Goal: Obtain resource: Obtain resource

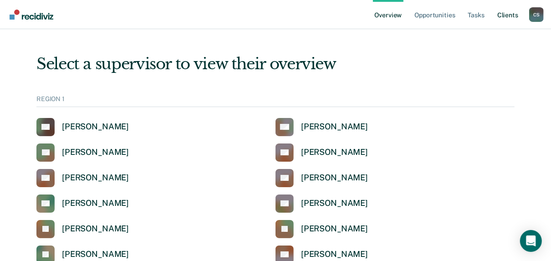
click at [509, 16] on link "Client s" at bounding box center [507, 14] width 25 height 29
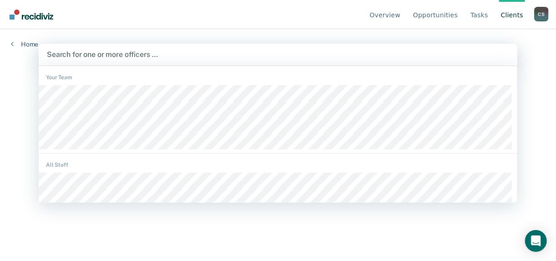
click at [519, 16] on link "Client s" at bounding box center [512, 14] width 26 height 29
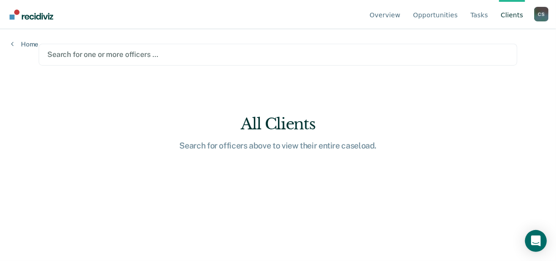
click at [68, 53] on div at bounding box center [277, 54] width 461 height 10
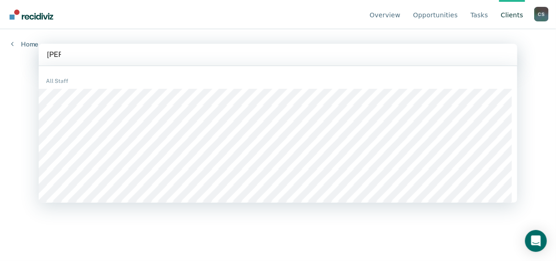
type input "kenne"
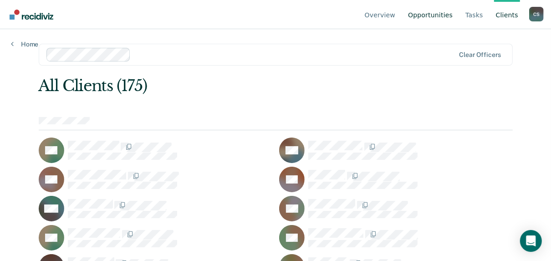
click at [435, 12] on link "Opportunities" at bounding box center [430, 14] width 48 height 29
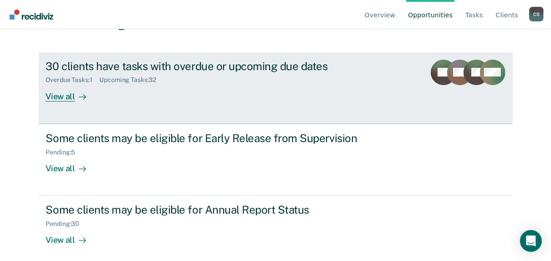
scroll to position [89, 0]
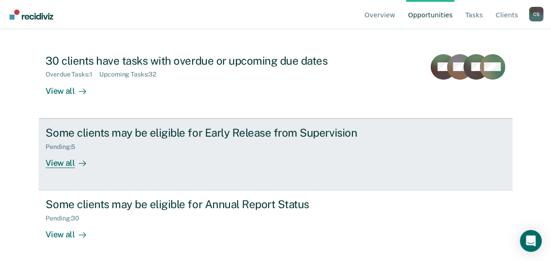
click at [53, 165] on div "View all" at bounding box center [71, 159] width 51 height 18
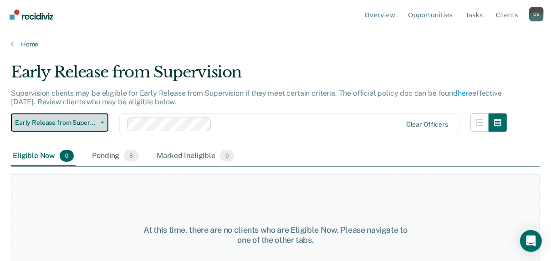
click at [66, 119] on span "Early Release from Supervision" at bounding box center [56, 123] width 82 height 8
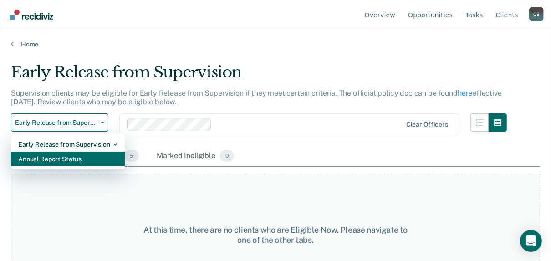
click at [60, 153] on div "Annual Report Status" at bounding box center [67, 159] width 99 height 15
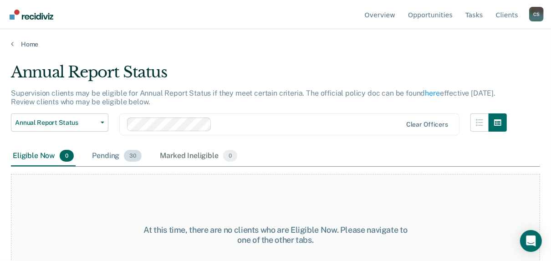
click at [102, 159] on div "Pending 30" at bounding box center [116, 156] width 53 height 20
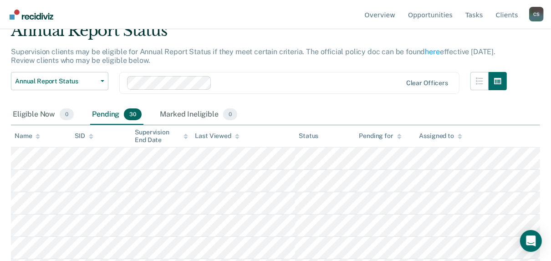
scroll to position [73, 0]
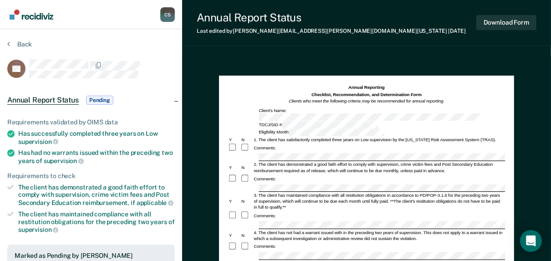
click at [231, 153] on div at bounding box center [366, 157] width 277 height 8
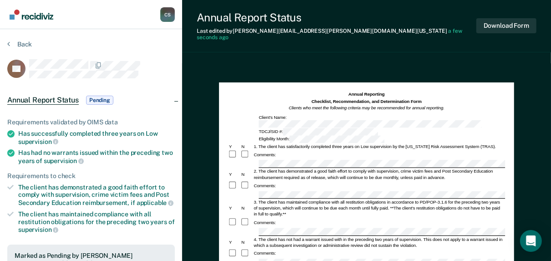
click at [233, 228] on div at bounding box center [366, 232] width 277 height 8
click at [258, 258] on div at bounding box center [394, 262] width 273 height 8
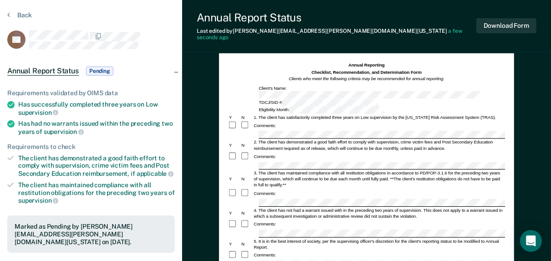
scroll to position [73, 0]
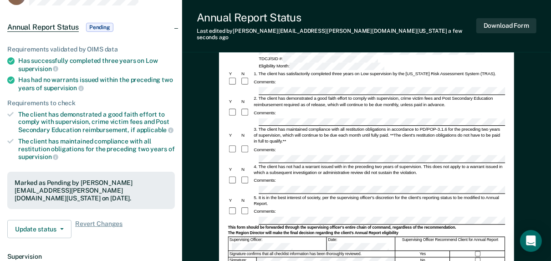
click at [215, 194] on div "Annual Reporting Checklist, Recommendation, and Determination Form Clients who …" at bounding box center [366, 230] width 369 height 481
click at [311, 236] on div "Supervising Officer: Date: Supervising Officer Recommend Client for Annual Repo…" at bounding box center [366, 243] width 277 height 14
click at [512, 23] on button "Download Form" at bounding box center [506, 25] width 60 height 15
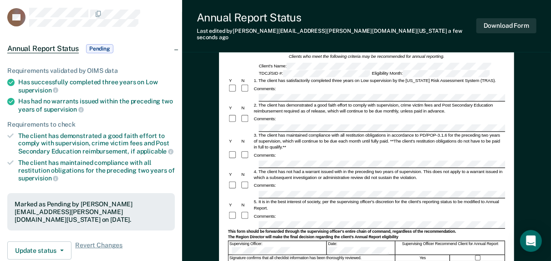
scroll to position [0, 0]
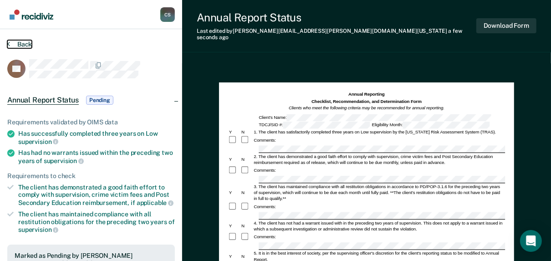
click at [13, 46] on button "Back" at bounding box center [19, 44] width 25 height 8
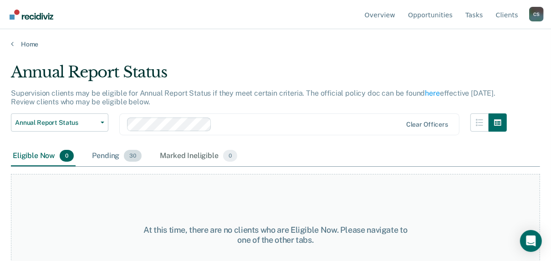
click at [103, 154] on div "Pending 30" at bounding box center [116, 156] width 53 height 20
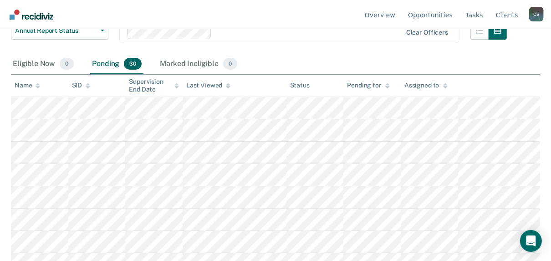
scroll to position [109, 0]
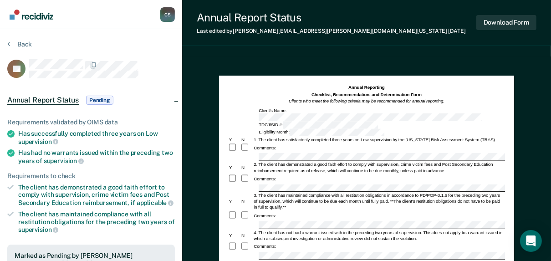
click at [245, 153] on div at bounding box center [366, 157] width 277 height 8
click at [251, 184] on div at bounding box center [366, 188] width 277 height 8
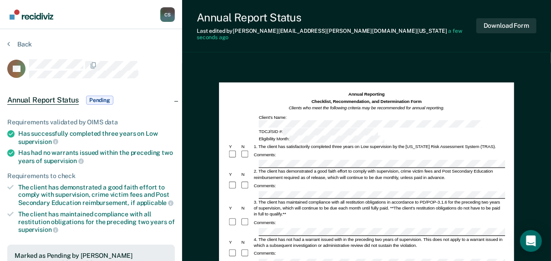
click at [241, 228] on div at bounding box center [366, 232] width 277 height 8
click at [247, 258] on div at bounding box center [366, 262] width 277 height 8
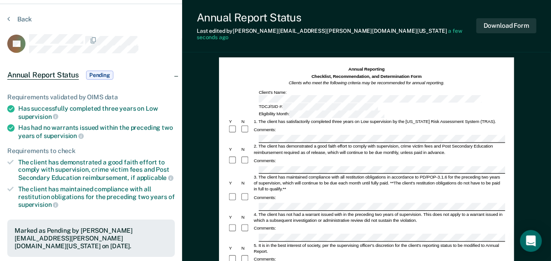
scroll to position [36, 0]
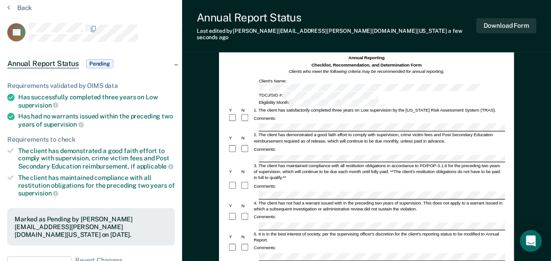
click at [249, 253] on div at bounding box center [366, 257] width 277 height 8
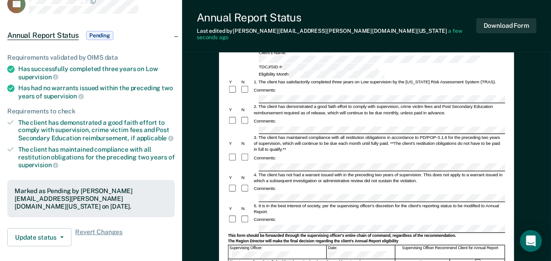
scroll to position [73, 0]
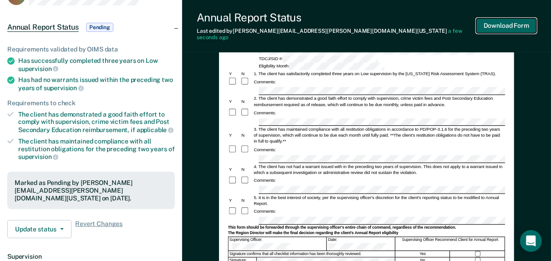
click at [514, 18] on button "Download Form" at bounding box center [506, 25] width 60 height 15
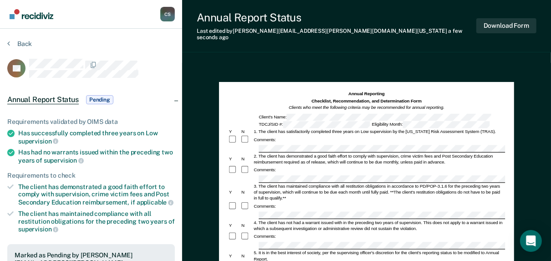
scroll to position [0, 0]
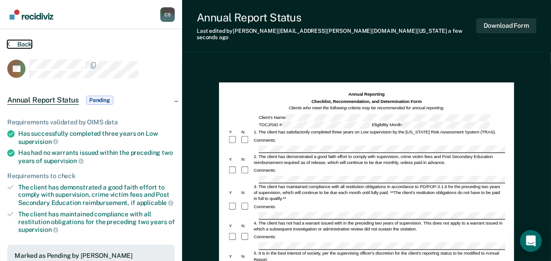
click at [27, 45] on button "Back" at bounding box center [19, 44] width 25 height 8
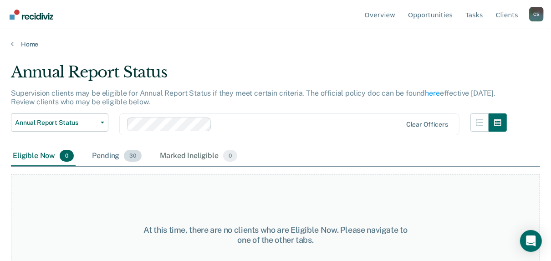
click at [104, 156] on div "Pending 30" at bounding box center [116, 156] width 53 height 20
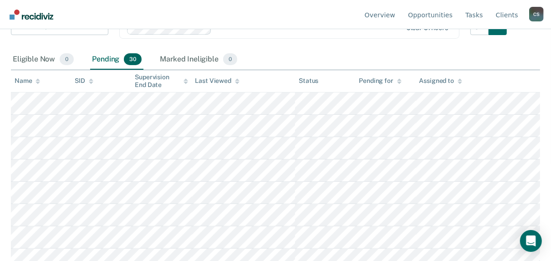
scroll to position [109, 0]
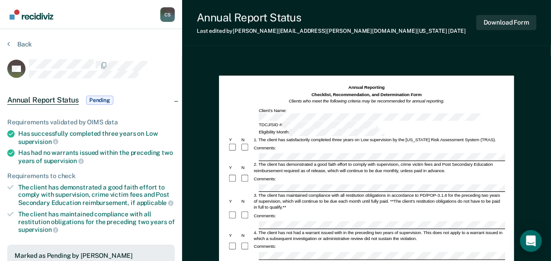
click at [233, 184] on div at bounding box center [366, 188] width 277 height 8
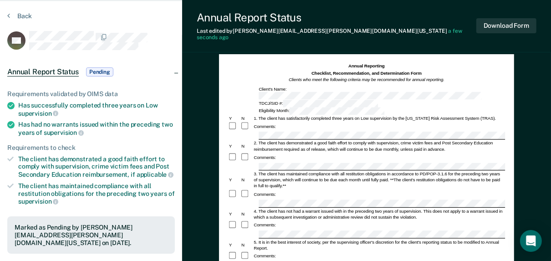
scroll to position [36, 0]
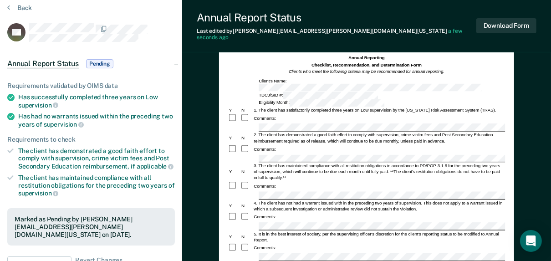
click at [221, 231] on div "Annual Reporting Checklist, Recommendation, and Determination Form Clients who …" at bounding box center [366, 238] width 295 height 384
click at [324, 252] on form "Annual Reporting Checklist, Recommendation, and Determination Form Clients who …" at bounding box center [366, 255] width 277 height 400
click at [502, 22] on button "Download Form" at bounding box center [506, 25] width 60 height 15
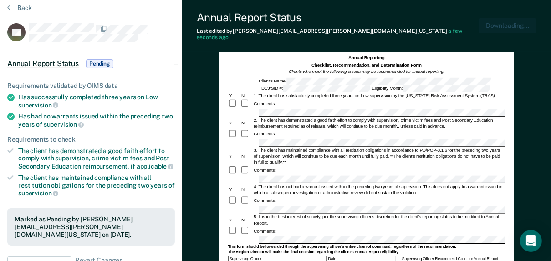
scroll to position [0, 0]
click at [11, 6] on button "Back" at bounding box center [19, 8] width 25 height 8
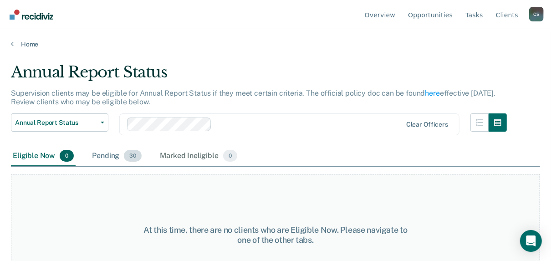
click at [106, 157] on div "Pending 30" at bounding box center [116, 156] width 53 height 20
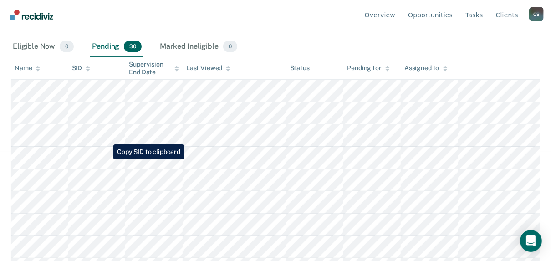
scroll to position [146, 0]
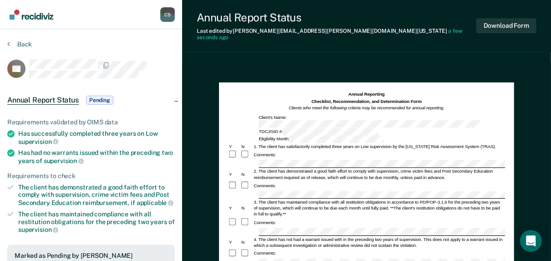
click at [254, 228] on div at bounding box center [366, 232] width 277 height 8
click at [256, 258] on div at bounding box center [366, 262] width 277 height 8
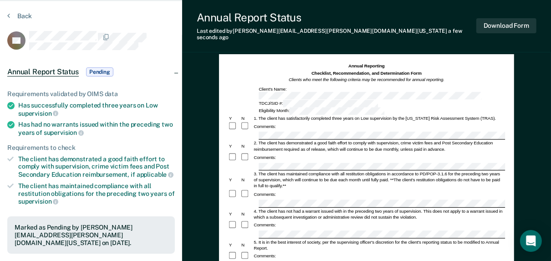
scroll to position [36, 0]
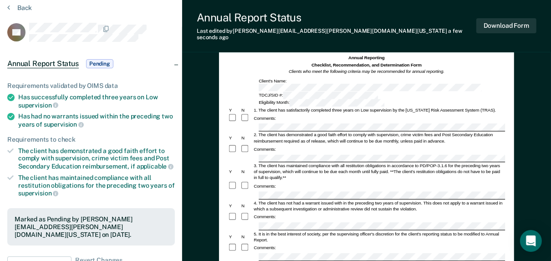
click at [226, 231] on div "Annual Reporting Checklist, Recommendation, and Determination Form Clients who …" at bounding box center [366, 238] width 295 height 384
click at [487, 24] on button "Download Form" at bounding box center [506, 25] width 60 height 15
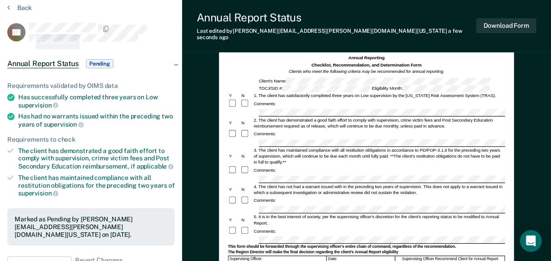
scroll to position [0, 0]
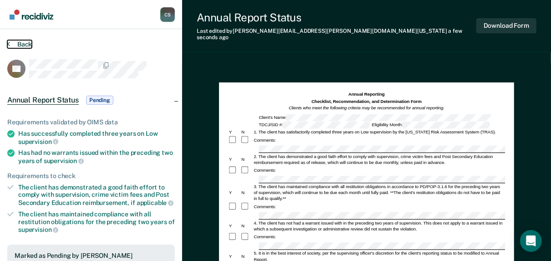
click at [17, 46] on button "Back" at bounding box center [19, 44] width 25 height 8
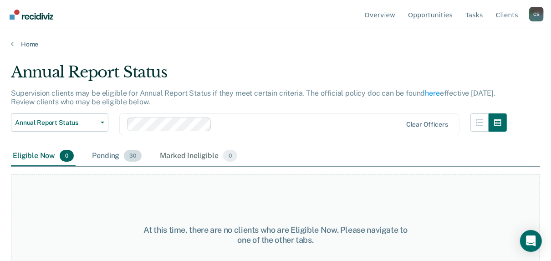
click at [108, 156] on div "Pending 30" at bounding box center [116, 156] width 53 height 20
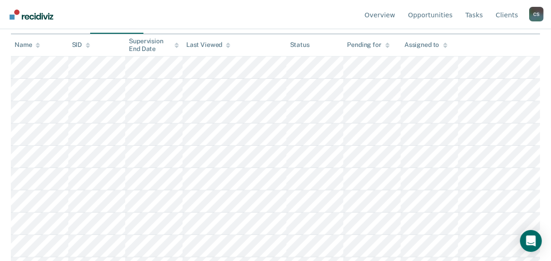
scroll to position [146, 0]
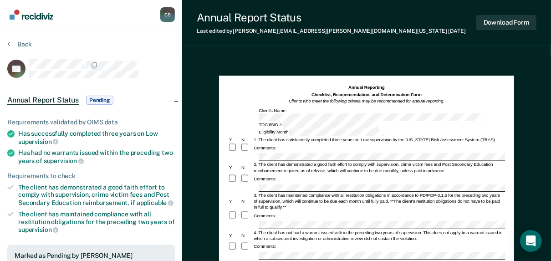
click at [117, 137] on div "[PERSON_NAME] C S Profile How it works Log Out Back SP Annual Report Status Pen…" at bounding box center [275, 244] width 551 height 489
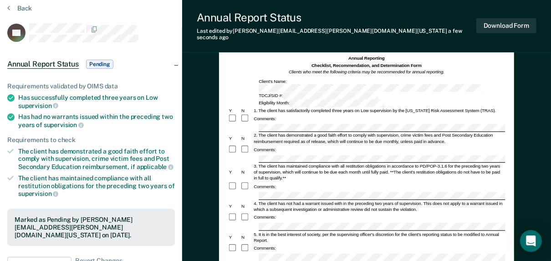
scroll to position [36, 0]
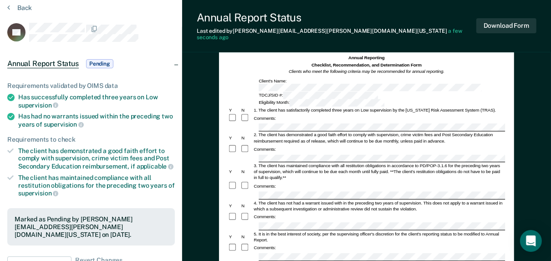
click at [240, 253] on div at bounding box center [366, 257] width 277 height 8
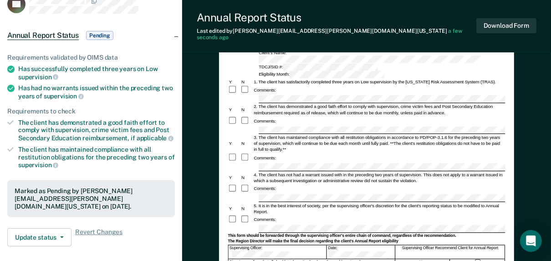
scroll to position [73, 0]
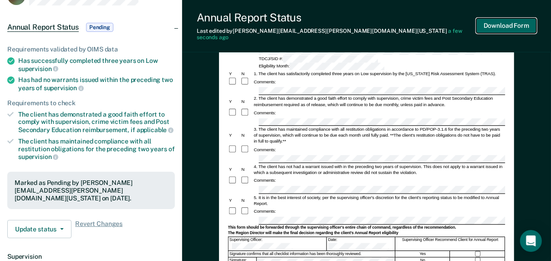
click at [510, 23] on button "Download Form" at bounding box center [506, 25] width 60 height 15
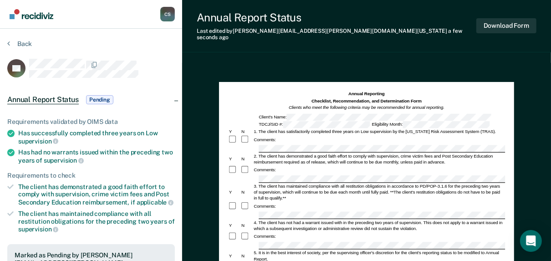
scroll to position [0, 0]
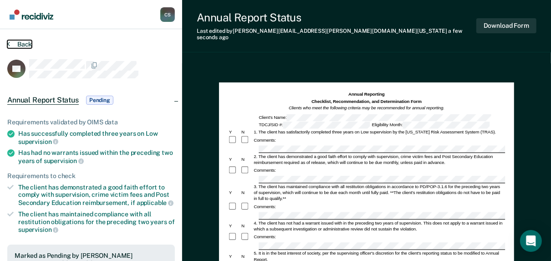
click at [25, 45] on button "Back" at bounding box center [19, 44] width 25 height 8
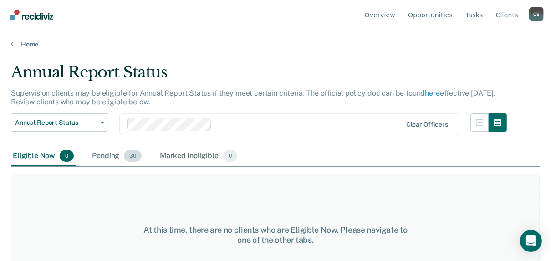
click at [116, 159] on div "Pending 30" at bounding box center [116, 156] width 53 height 20
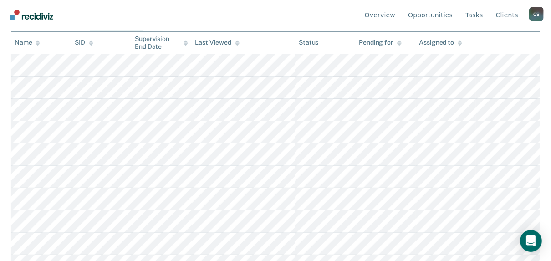
scroll to position [146, 0]
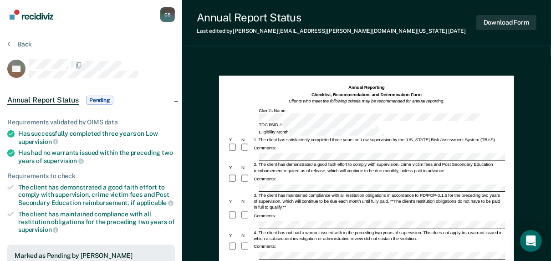
click at [244, 153] on div at bounding box center [366, 157] width 277 height 8
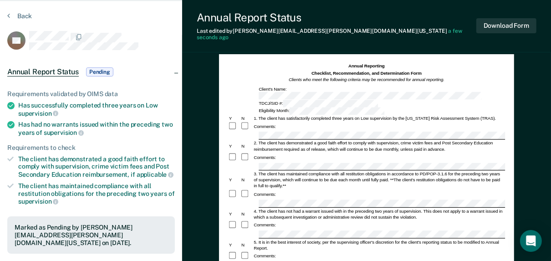
scroll to position [36, 0]
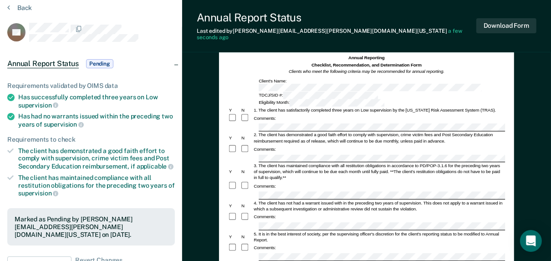
click at [179, 233] on div "[PERSON_NAME] C S Profile How it works Log Out Back AY Annual Report Status Pen…" at bounding box center [275, 212] width 551 height 496
click at [279, 144] on div "Comments:" at bounding box center [366, 149] width 277 height 10
click at [506, 19] on button "Download Form" at bounding box center [506, 25] width 60 height 15
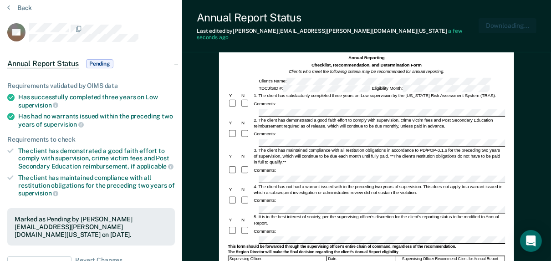
scroll to position [0, 0]
click at [27, 9] on button "Back" at bounding box center [19, 8] width 25 height 8
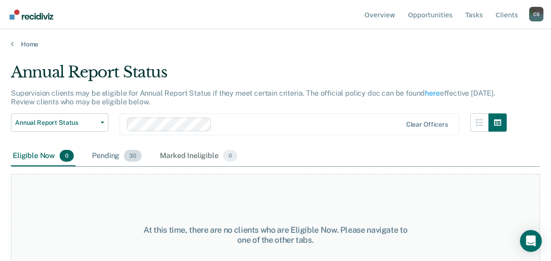
click at [107, 158] on div "Pending 30" at bounding box center [116, 156] width 53 height 20
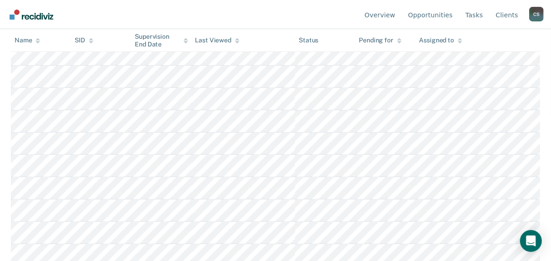
scroll to position [182, 0]
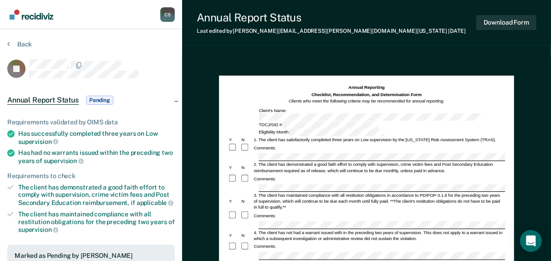
click at [255, 153] on div at bounding box center [366, 157] width 277 height 8
click at [233, 184] on div at bounding box center [366, 188] width 277 height 8
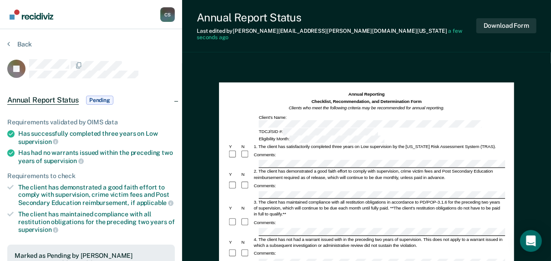
click at [247, 258] on div at bounding box center [366, 262] width 277 height 8
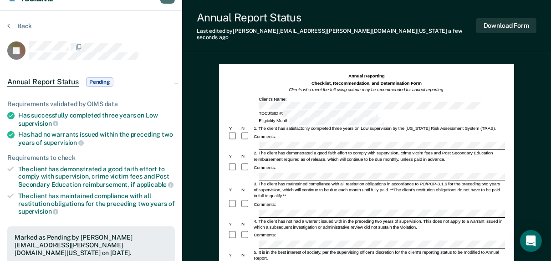
scroll to position [36, 0]
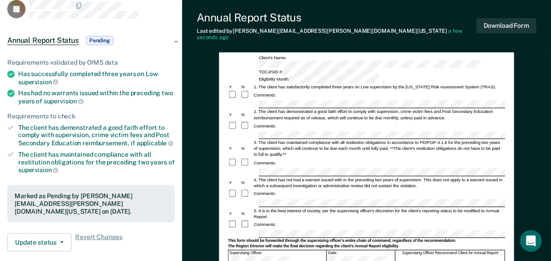
scroll to position [73, 0]
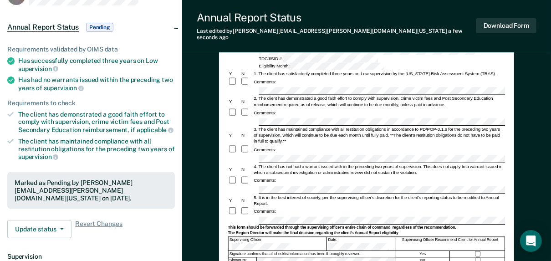
click at [309, 236] on div "Supervising Officer: Date: Supervising Officer Recommend Client for Annual Repo…" at bounding box center [366, 243] width 277 height 14
click at [519, 21] on button "Download Form" at bounding box center [506, 25] width 60 height 15
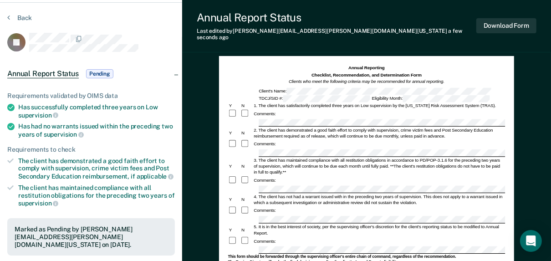
scroll to position [0, 0]
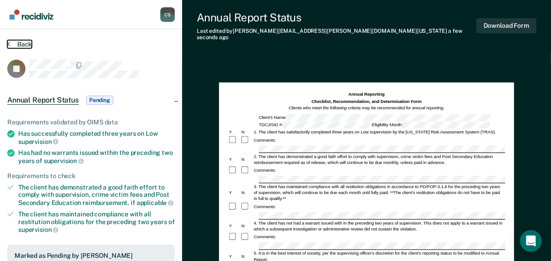
click at [19, 44] on button "Back" at bounding box center [19, 44] width 25 height 8
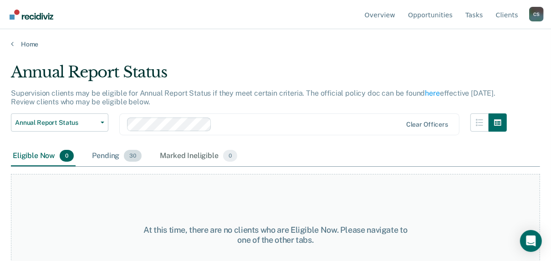
click at [98, 157] on div "Pending 30" at bounding box center [116, 156] width 53 height 20
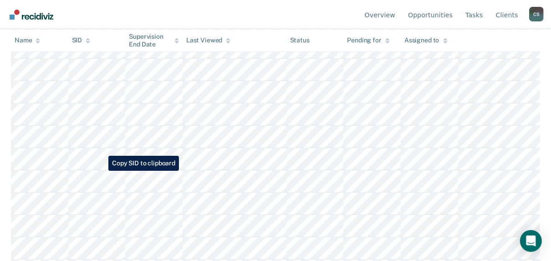
scroll to position [255, 0]
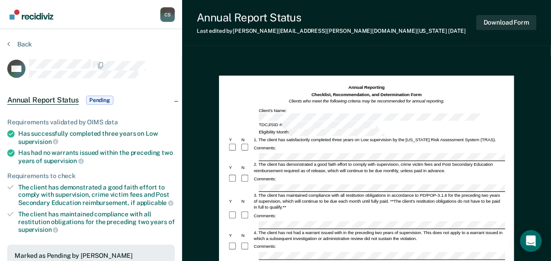
click at [235, 184] on div at bounding box center [366, 188] width 277 height 8
click at [173, 205] on div "[PERSON_NAME] C S Profile How it works Log Out Back WC Annual Report Status Pen…" at bounding box center [275, 244] width 551 height 489
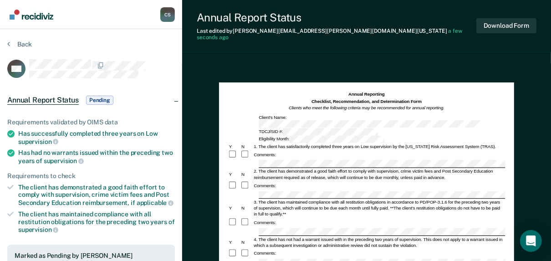
click at [134, 237] on div "[PERSON_NAME] C S Profile How it works Log Out Back WC Annual Report Status Pen…" at bounding box center [275, 248] width 551 height 496
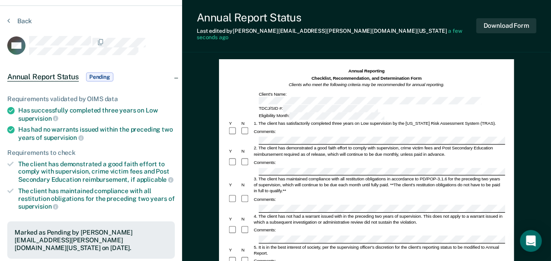
scroll to position [36, 0]
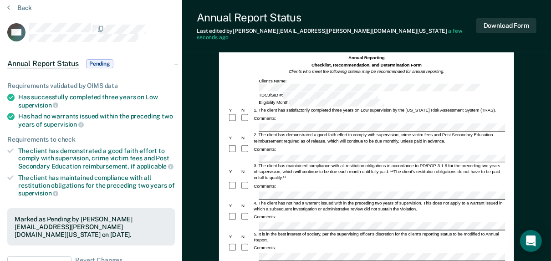
click at [503, 22] on button "Download Form" at bounding box center [506, 25] width 60 height 15
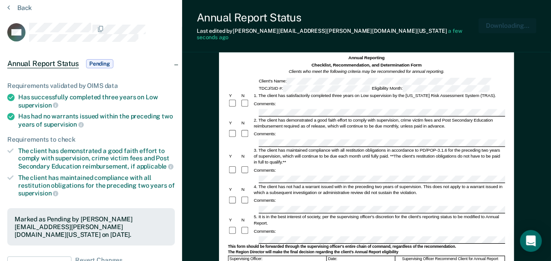
scroll to position [0, 0]
click at [25, 9] on button "Back" at bounding box center [19, 8] width 25 height 8
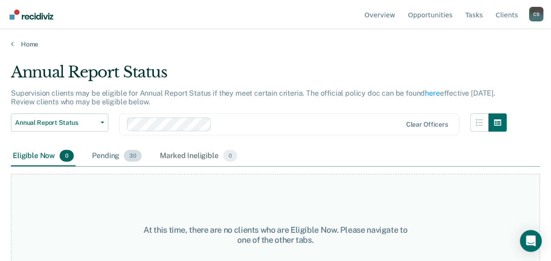
click at [108, 157] on div "Pending 30" at bounding box center [116, 156] width 53 height 20
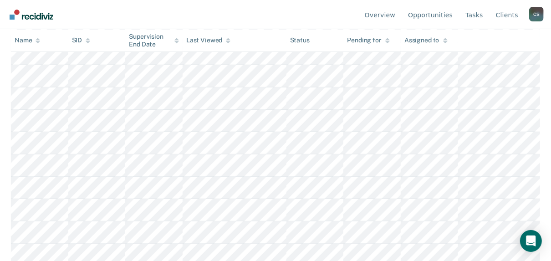
scroll to position [291, 0]
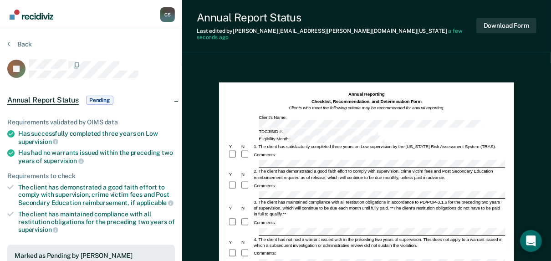
click at [168, 235] on div "[PERSON_NAME] C S Profile How it works Log Out Back JK Annual Report Status Pen…" at bounding box center [275, 248] width 551 height 496
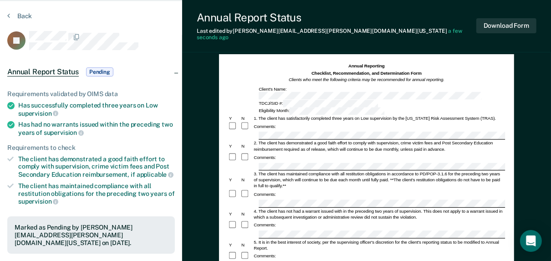
scroll to position [36, 0]
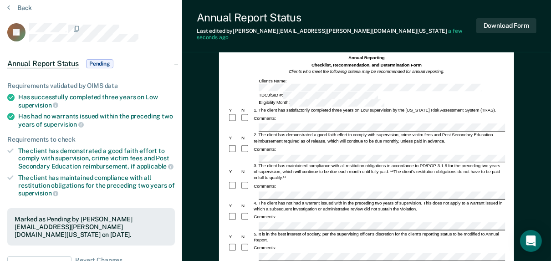
click at [251, 253] on div at bounding box center [366, 257] width 277 height 8
click at [503, 21] on button "Download Form" at bounding box center [506, 25] width 60 height 15
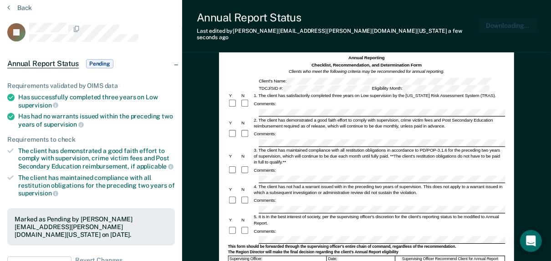
scroll to position [0, 0]
click at [22, 7] on button "Back" at bounding box center [19, 8] width 25 height 8
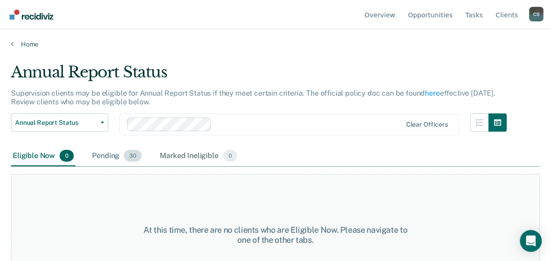
click at [109, 157] on div "Pending 30" at bounding box center [116, 156] width 53 height 20
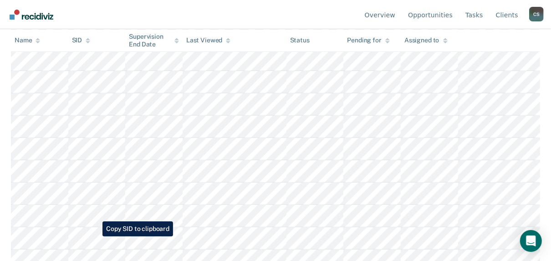
scroll to position [291, 0]
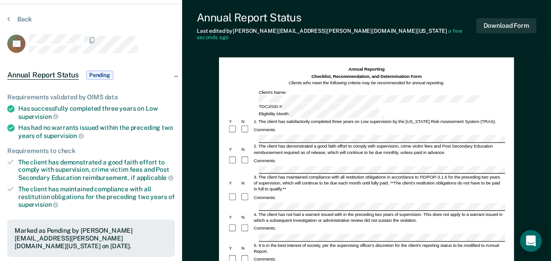
scroll to position [36, 0]
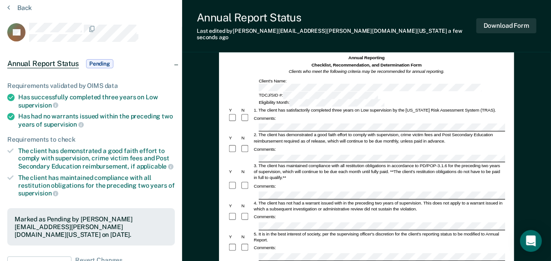
click at [226, 228] on div "Annual Reporting Checklist, Recommendation, and Determination Form Clients who …" at bounding box center [366, 238] width 295 height 384
click at [521, 25] on button "Download Form" at bounding box center [506, 25] width 60 height 15
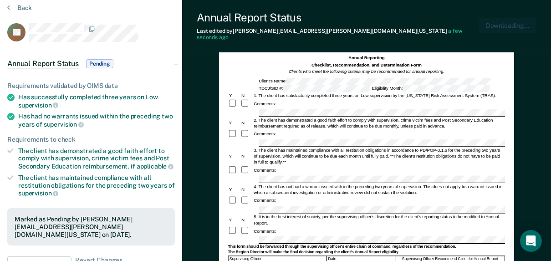
scroll to position [0, 0]
click at [19, 7] on button "Back" at bounding box center [19, 8] width 25 height 8
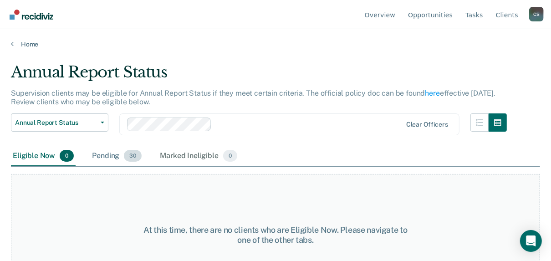
click at [106, 155] on div "Pending 30" at bounding box center [116, 156] width 53 height 20
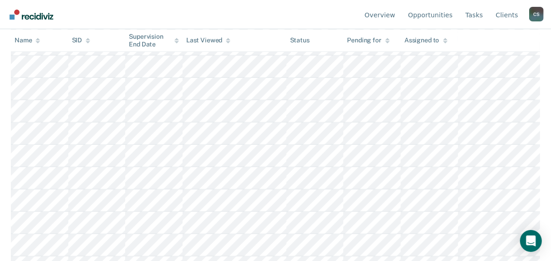
scroll to position [291, 0]
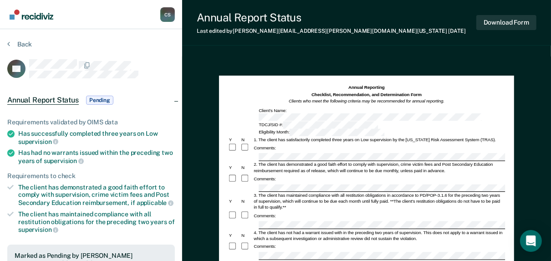
click at [228, 153] on div at bounding box center [366, 157] width 277 height 8
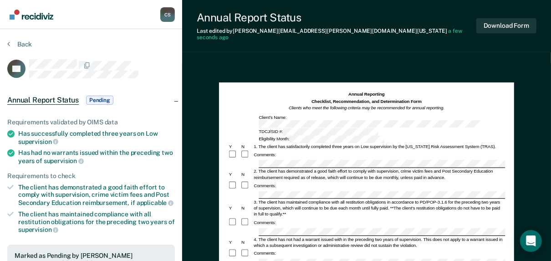
click at [136, 200] on div "[PERSON_NAME] C S Profile How it works Log Out Back RV Annual Report Status Pen…" at bounding box center [275, 248] width 551 height 496
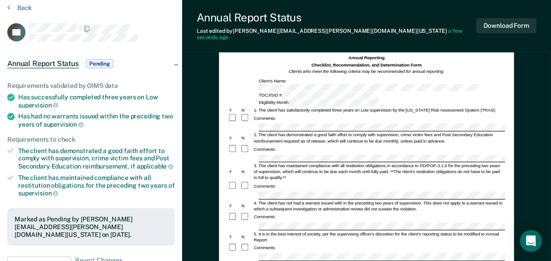
click at [170, 228] on div "[PERSON_NAME] C S Profile How it works Log Out Back RV Annual Report Status Pen…" at bounding box center [275, 212] width 551 height 496
click at [521, 23] on button "Download Form" at bounding box center [506, 25] width 60 height 15
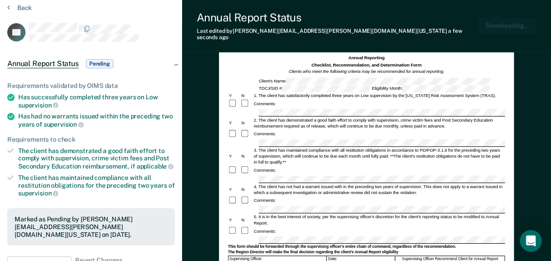
scroll to position [0, 0]
click at [11, 7] on button "Back" at bounding box center [19, 8] width 25 height 8
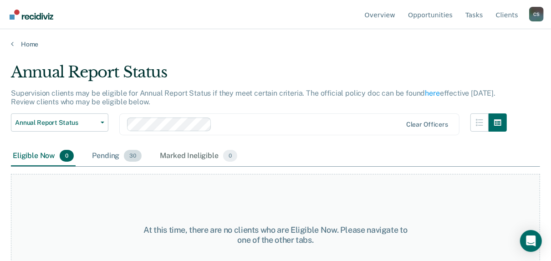
click at [107, 155] on div "Pending 30" at bounding box center [116, 156] width 53 height 20
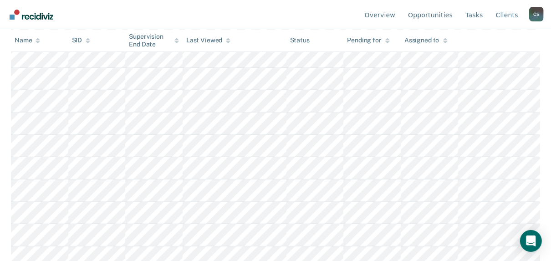
scroll to position [291, 0]
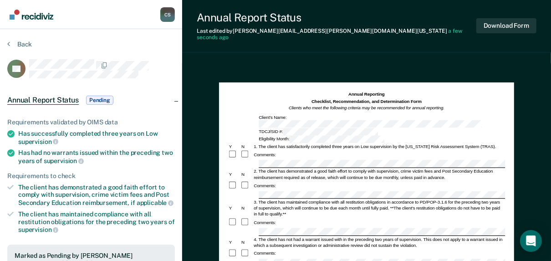
click at [239, 258] on div at bounding box center [366, 262] width 277 height 8
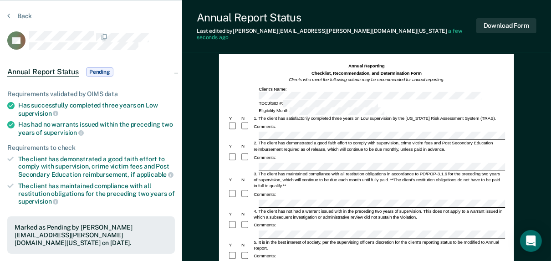
scroll to position [36, 0]
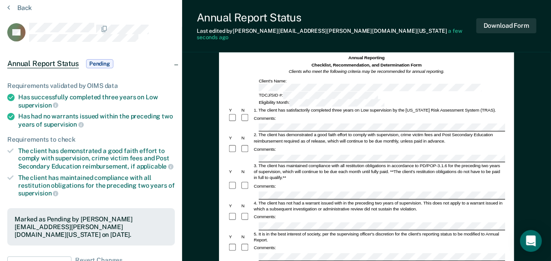
click at [222, 232] on div "Annual Reporting Checklist, Recommendation, and Determination Form Clients who …" at bounding box center [366, 238] width 295 height 384
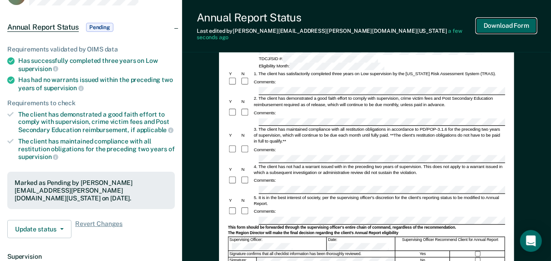
click at [493, 20] on button "Download Form" at bounding box center [506, 25] width 60 height 15
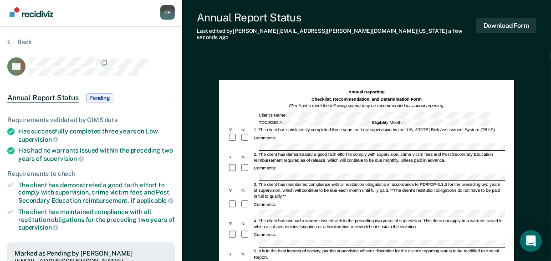
scroll to position [0, 0]
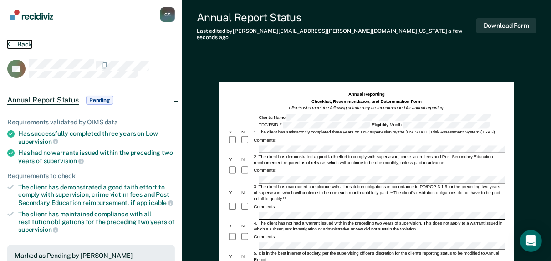
click at [21, 42] on button "Back" at bounding box center [19, 44] width 25 height 8
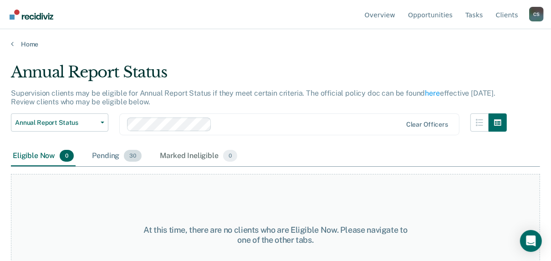
click at [99, 157] on div "Pending 30" at bounding box center [116, 156] width 53 height 20
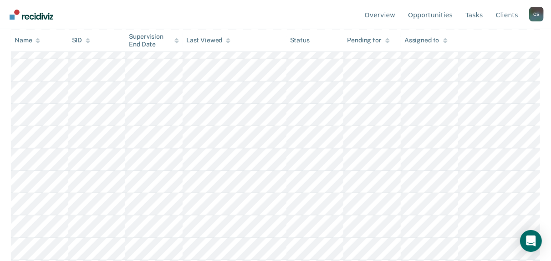
scroll to position [364, 0]
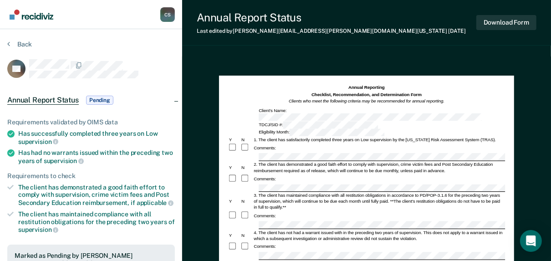
click at [250, 184] on div at bounding box center [366, 188] width 277 height 8
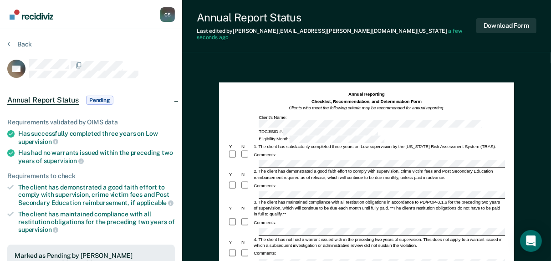
click at [231, 228] on div at bounding box center [366, 232] width 277 height 8
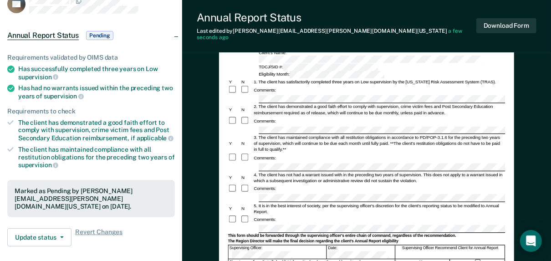
scroll to position [73, 0]
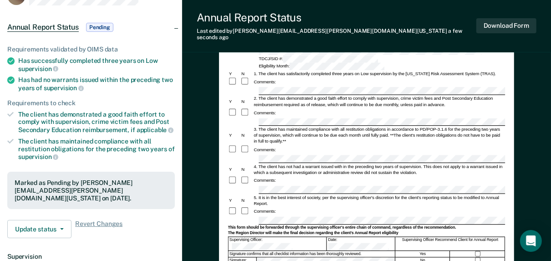
click at [217, 192] on div "Annual Reporting Checklist, Recommendation, and Determination Form Clients who …" at bounding box center [366, 230] width 369 height 481
click at [265, 208] on form "Annual Reporting Checklist, Recommendation, and Determination Form Clients who …" at bounding box center [366, 218] width 277 height 400
click at [510, 18] on button "Download Form" at bounding box center [506, 25] width 60 height 15
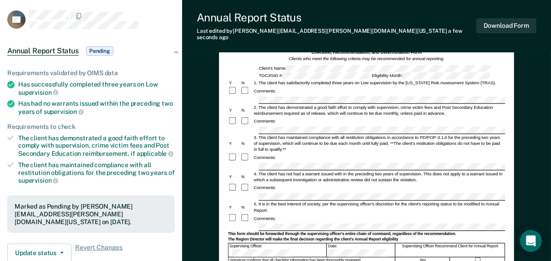
scroll to position [36, 0]
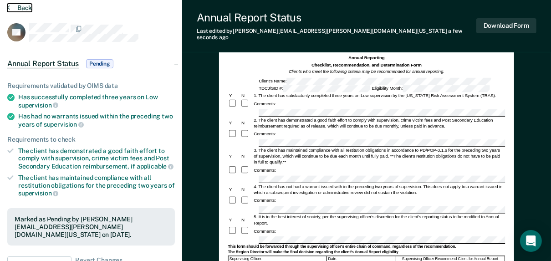
click at [21, 9] on button "Back" at bounding box center [19, 8] width 25 height 8
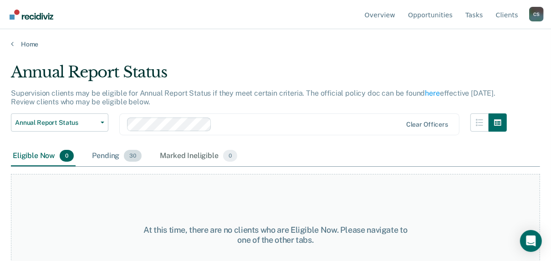
click at [107, 157] on div "Pending 30" at bounding box center [116, 156] width 53 height 20
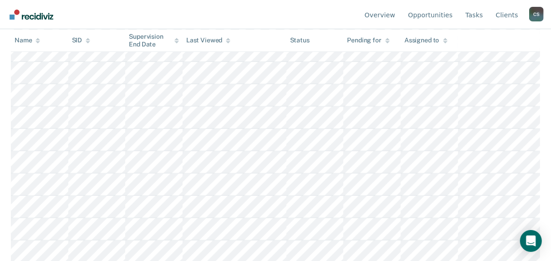
scroll to position [364, 0]
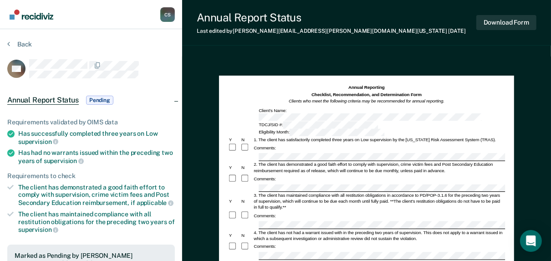
click at [142, 139] on div "[PERSON_NAME] C S Profile How it works Log Out Back HS Annual Report Status Pen…" at bounding box center [275, 244] width 551 height 489
click at [122, 138] on div "[PERSON_NAME] C S Profile How it works Log Out Back HS Annual Report Status Pen…" at bounding box center [275, 244] width 551 height 489
click at [137, 201] on div "[PERSON_NAME] C S Profile How it works Log Out Back HS Annual Report Status Pen…" at bounding box center [275, 244] width 551 height 489
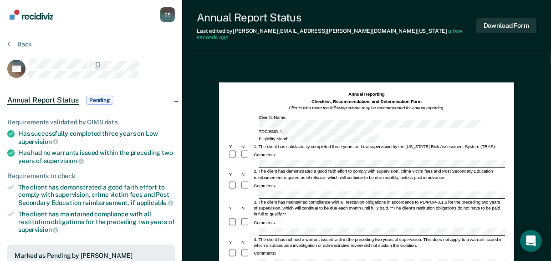
click at [166, 238] on div "[PERSON_NAME] C S Profile How it works Log Out Back HS Annual Report Status Pen…" at bounding box center [275, 248] width 551 height 496
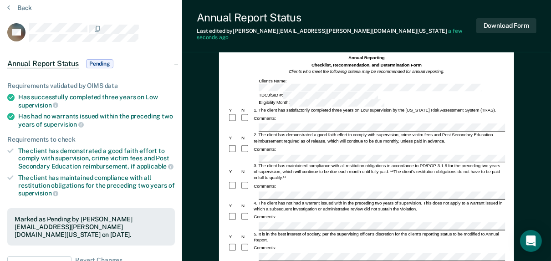
click at [174, 228] on div "[PERSON_NAME] C S Profile How it works Log Out Back HS Annual Report Status Pen…" at bounding box center [275, 212] width 551 height 496
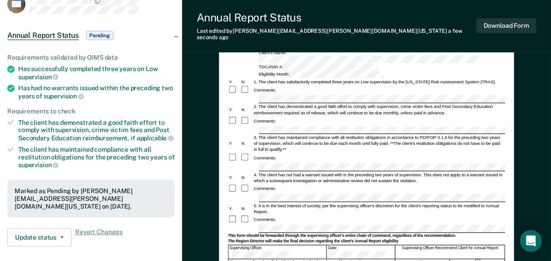
scroll to position [73, 0]
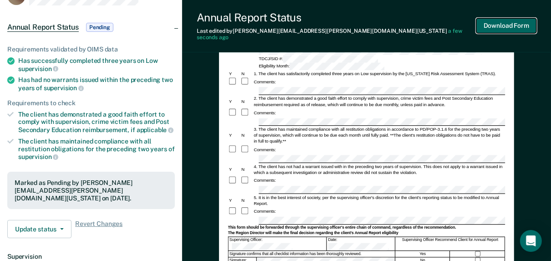
click at [520, 26] on button "Download Form" at bounding box center [506, 25] width 60 height 15
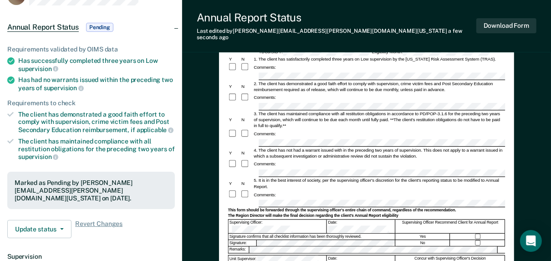
scroll to position [0, 0]
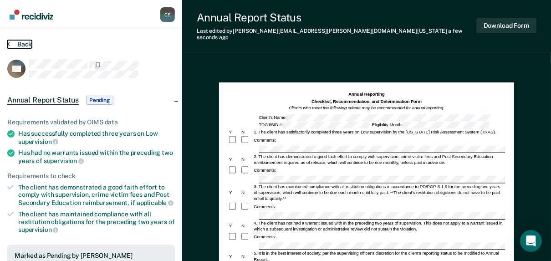
click at [17, 43] on button "Back" at bounding box center [19, 44] width 25 height 8
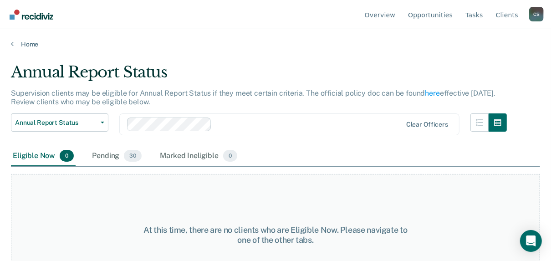
scroll to position [35, 0]
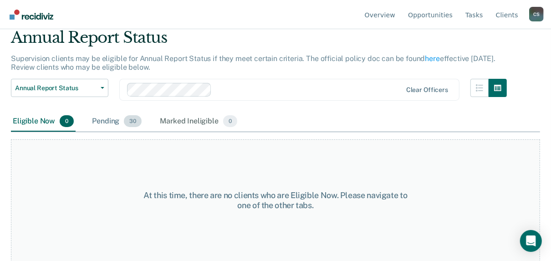
click at [109, 119] on div "Pending 30" at bounding box center [116, 121] width 53 height 20
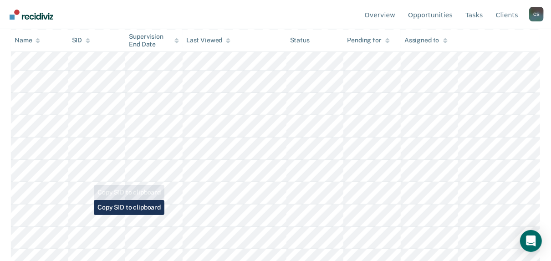
scroll to position [399, 0]
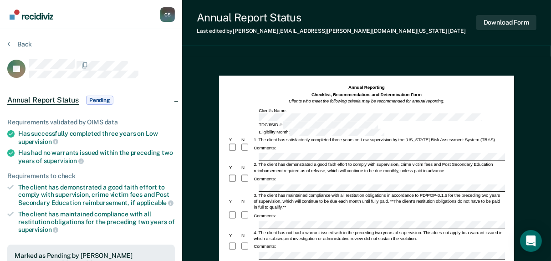
click at [240, 184] on div at bounding box center [366, 188] width 277 height 8
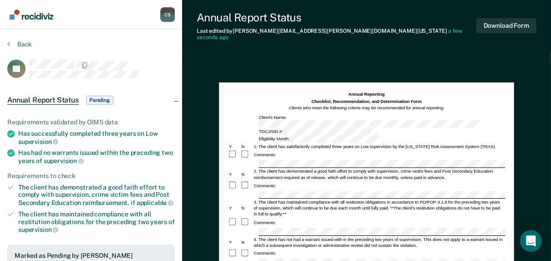
scroll to position [36, 0]
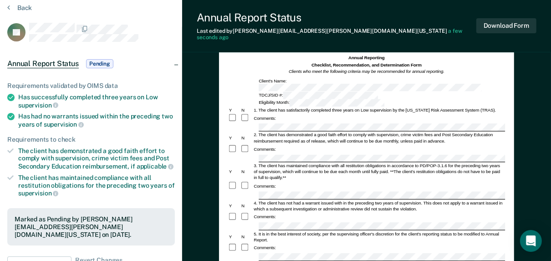
click at [180, 228] on div "[PERSON_NAME] C S Profile How it works Log Out Back BL Annual Report Status Pen…" at bounding box center [275, 212] width 551 height 496
click at [282, 138] on form "Annual Reporting Checklist, Recommendation, and Determination Form Clients who …" at bounding box center [366, 255] width 277 height 400
click at [518, 24] on button "Download Form" at bounding box center [506, 25] width 60 height 15
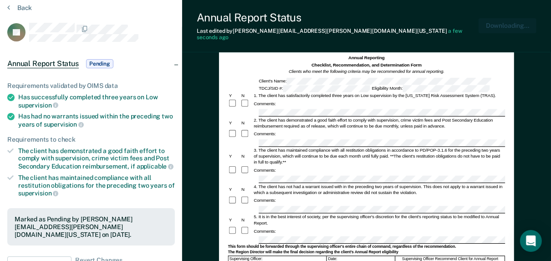
scroll to position [0, 0]
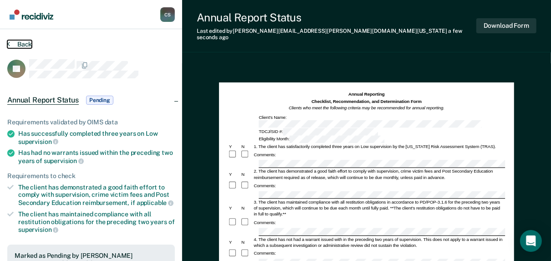
click at [29, 42] on button "Back" at bounding box center [19, 44] width 25 height 8
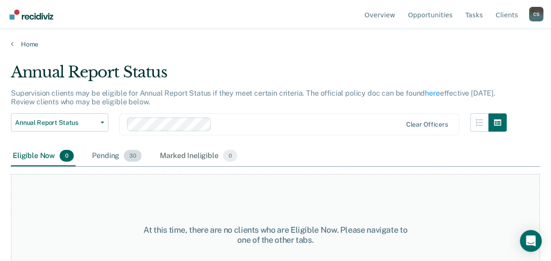
click at [107, 158] on div "Pending 30" at bounding box center [116, 156] width 53 height 20
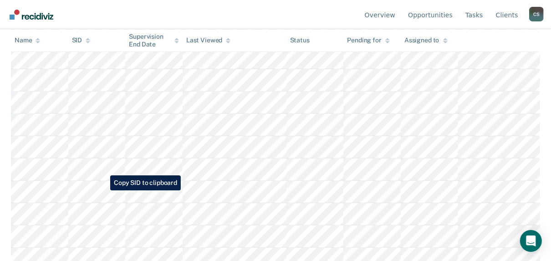
scroll to position [400, 0]
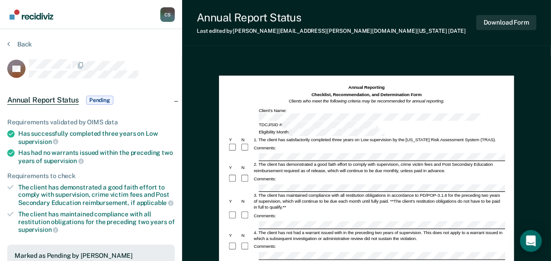
click at [175, 142] on div "Christy Stewart C S Profile How it works Log Out Back KB Annual Report Status P…" at bounding box center [275, 244] width 551 height 489
click at [164, 207] on div "Christy Stewart C S Profile How it works Log Out Back KB Annual Report Status P…" at bounding box center [275, 244] width 551 height 489
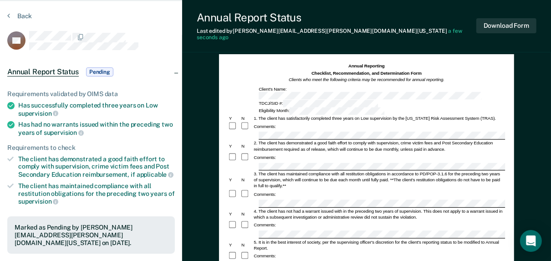
scroll to position [36, 0]
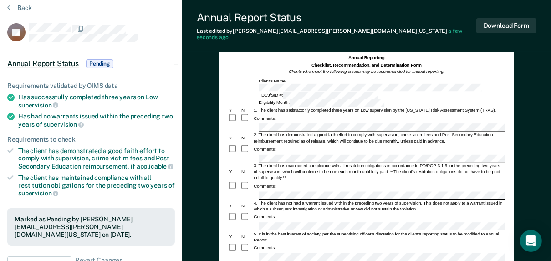
click at [519, 25] on button "Download Form" at bounding box center [506, 25] width 60 height 15
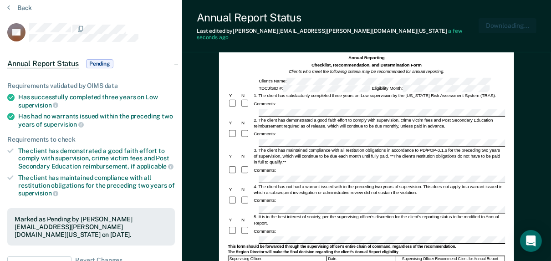
scroll to position [0, 0]
click at [20, 10] on button "Back" at bounding box center [19, 8] width 25 height 8
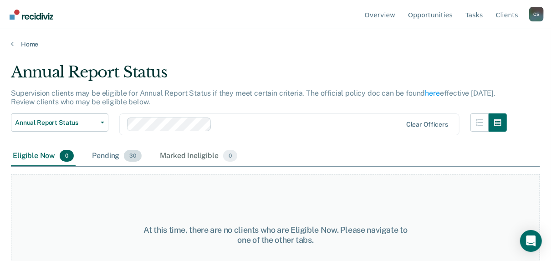
click at [101, 155] on div "Pending 30" at bounding box center [116, 156] width 53 height 20
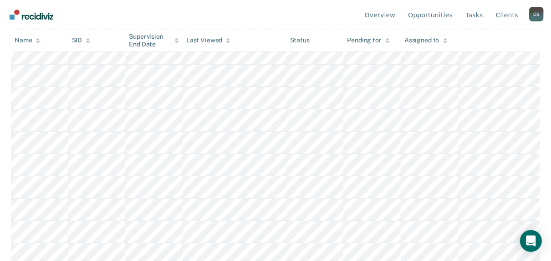
scroll to position [473, 0]
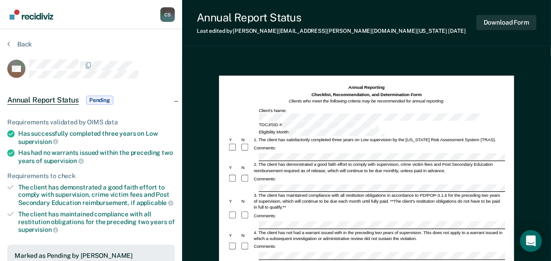
click at [177, 171] on div "Christy Stewart C S Profile How it works Log Out Back EM Annual Report Status P…" at bounding box center [275, 244] width 551 height 489
click at [146, 208] on div "Christy Stewart C S Profile How it works Log Out Back EM Annual Report Status P…" at bounding box center [275, 244] width 551 height 489
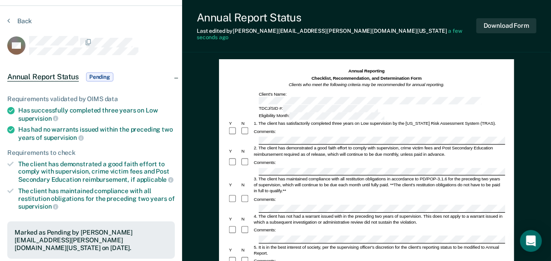
scroll to position [36, 0]
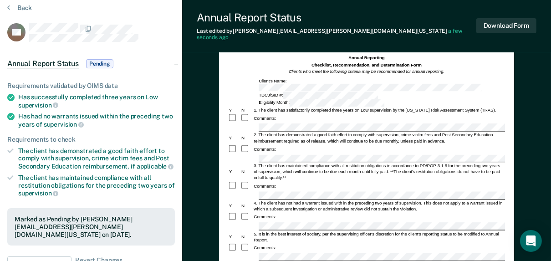
click at [167, 238] on div "Christy Stewart C S Profile How it works Log Out Back EM Annual Report Status P…" at bounding box center [275, 212] width 551 height 496
click at [259, 253] on form "Annual Reporting Checklist, Recommendation, and Determination Form Clients who …" at bounding box center [366, 255] width 277 height 400
click at [510, 26] on button "Download Form" at bounding box center [506, 25] width 60 height 15
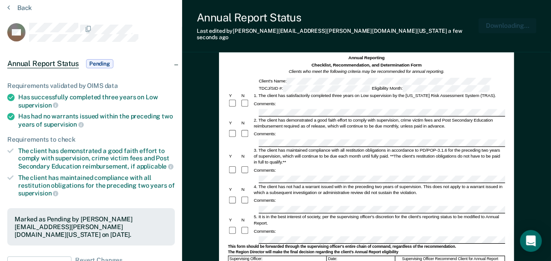
scroll to position [0, 0]
click at [16, 9] on button "Back" at bounding box center [19, 8] width 25 height 8
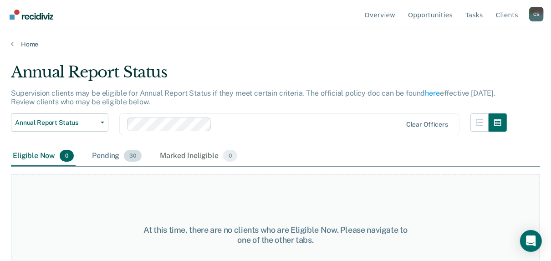
click at [102, 157] on div "Pending 30" at bounding box center [116, 156] width 53 height 20
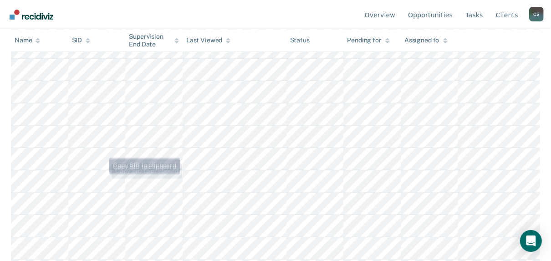
scroll to position [291, 0]
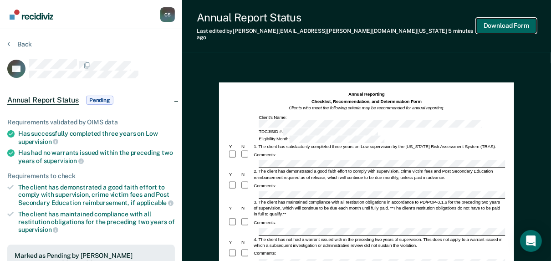
click at [515, 22] on button "Download Form" at bounding box center [506, 25] width 60 height 15
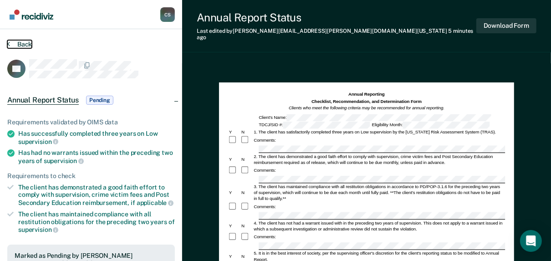
click at [27, 46] on button "Back" at bounding box center [19, 44] width 25 height 8
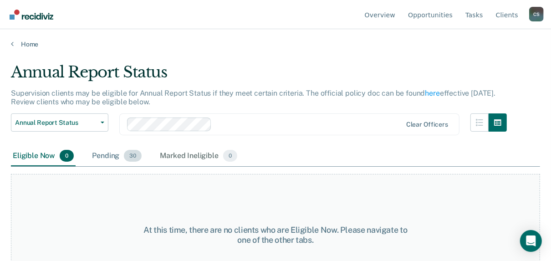
click at [106, 156] on div "Pending 30" at bounding box center [116, 156] width 53 height 20
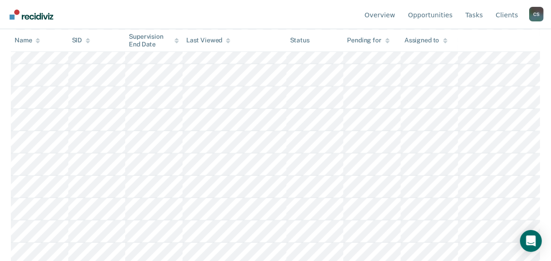
scroll to position [473, 0]
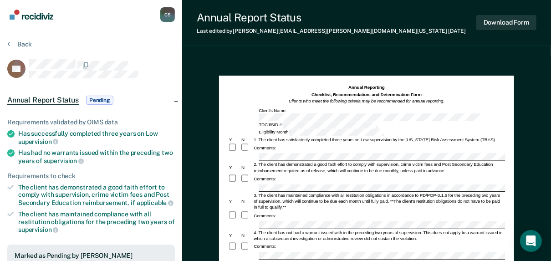
click at [176, 146] on div "Christy Stewart C S Profile How it works Log Out Back TS Annual Report Status P…" at bounding box center [275, 244] width 551 height 489
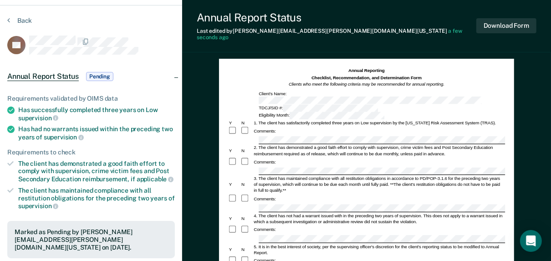
scroll to position [36, 0]
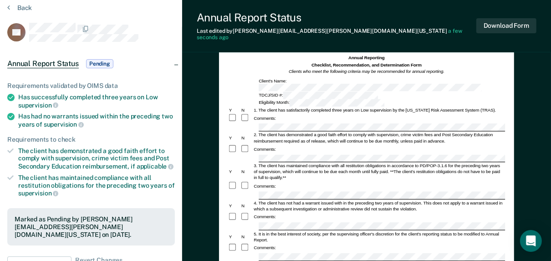
click at [506, 23] on button "Download Form" at bounding box center [506, 25] width 60 height 15
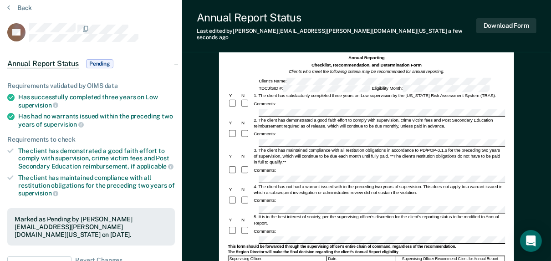
click at [21, 12] on div "Back" at bounding box center [90, 13] width 167 height 19
click at [22, 5] on button "Back" at bounding box center [19, 8] width 25 height 8
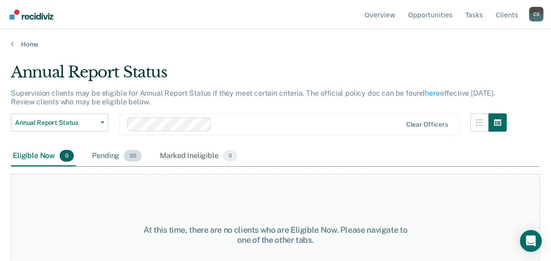
click at [98, 157] on div "Pending 30" at bounding box center [116, 156] width 53 height 20
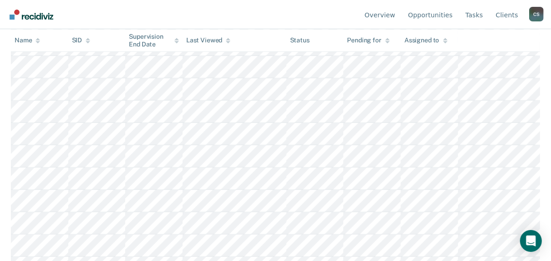
scroll to position [582, 0]
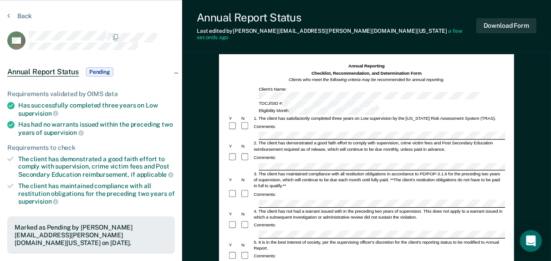
scroll to position [36, 0]
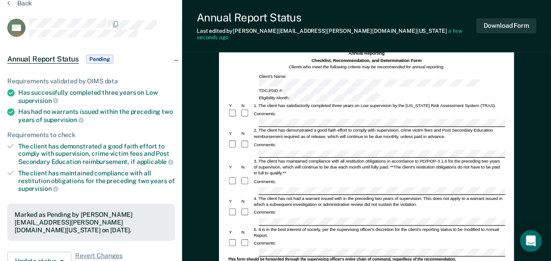
scroll to position [73, 0]
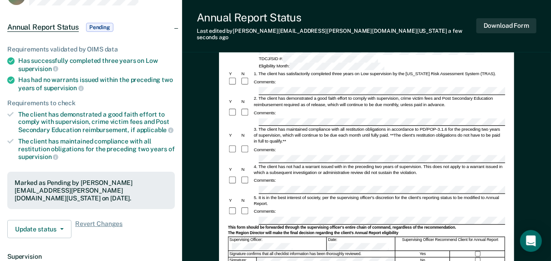
click at [264, 236] on div "Supervising Officer: Date: Supervising Officer Recommend Client for Annual Repo…" at bounding box center [366, 243] width 277 height 14
click at [493, 23] on button "Download Form" at bounding box center [506, 25] width 60 height 15
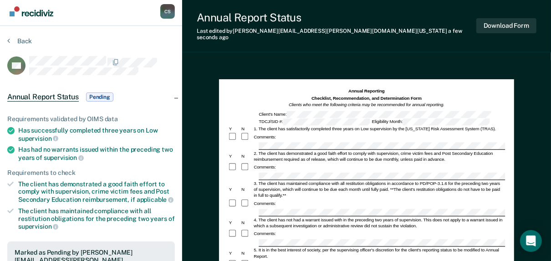
scroll to position [0, 0]
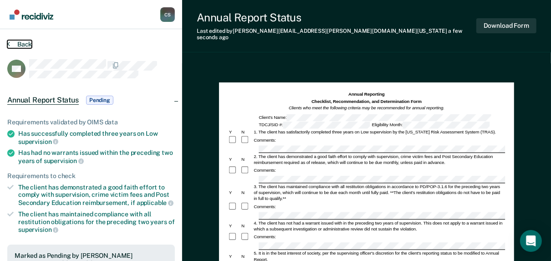
click at [23, 41] on button "Back" at bounding box center [19, 44] width 25 height 8
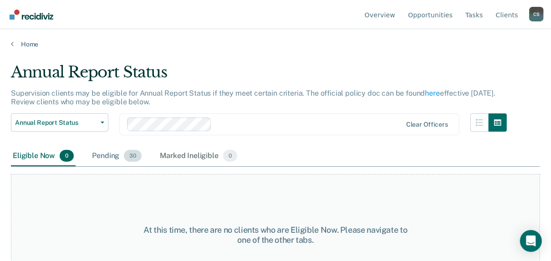
click at [97, 154] on div "Pending 30" at bounding box center [116, 156] width 53 height 20
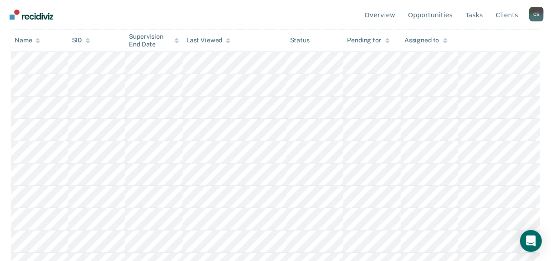
scroll to position [510, 0]
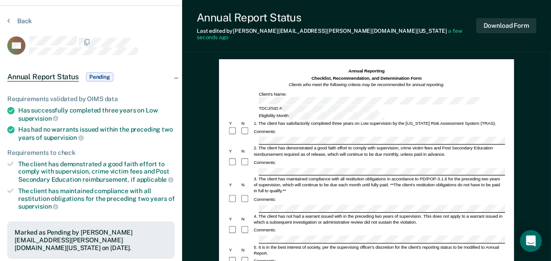
scroll to position [36, 0]
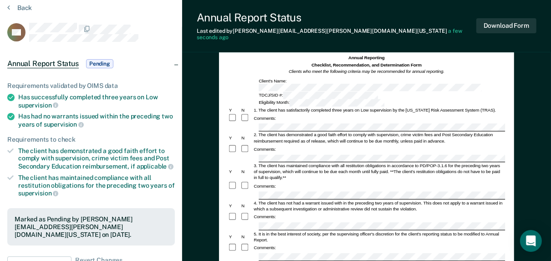
click at [224, 229] on div "Annual Reporting Checklist, Recommendation, and Determination Form Clients who …" at bounding box center [366, 238] width 295 height 384
click at [513, 26] on button "Download Form" at bounding box center [506, 25] width 60 height 15
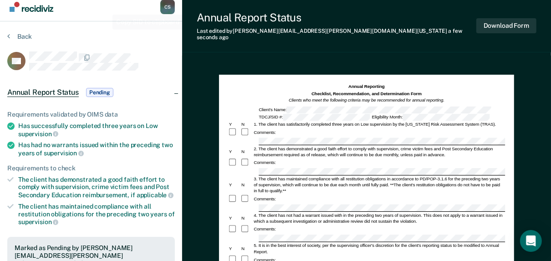
scroll to position [0, 0]
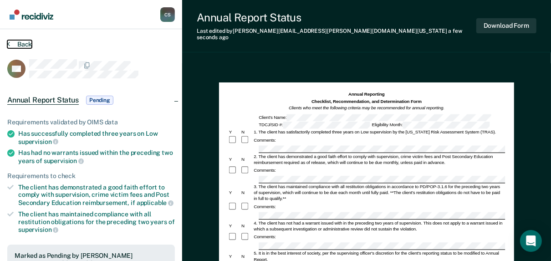
click at [28, 43] on button "Back" at bounding box center [19, 44] width 25 height 8
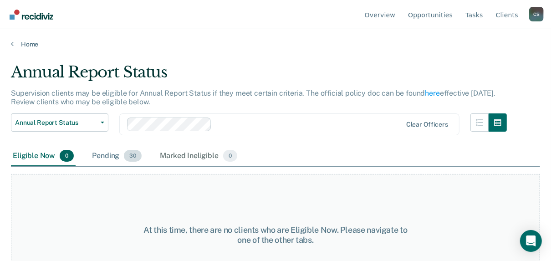
click at [113, 154] on div "Pending 30" at bounding box center [116, 156] width 53 height 20
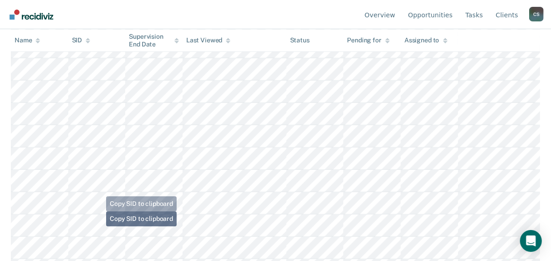
scroll to position [596, 0]
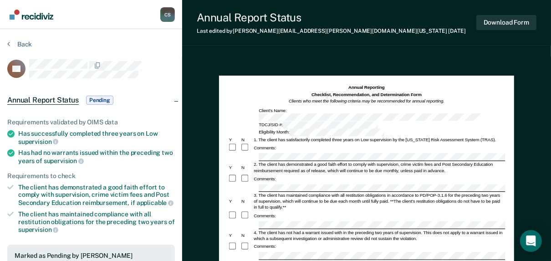
click at [166, 148] on div "Christy Stewart C S Profile How it works Log Out Back DS Annual Report Status P…" at bounding box center [275, 244] width 551 height 489
click at [166, 172] on div "Christy Stewart C S Profile How it works Log Out Back DS Annual Report Status P…" at bounding box center [275, 244] width 551 height 489
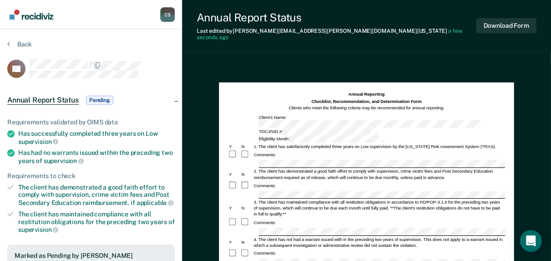
click at [178, 243] on div "Christy Stewart C S Profile How it works Log Out Back DS Annual Report Status P…" at bounding box center [275, 248] width 551 height 496
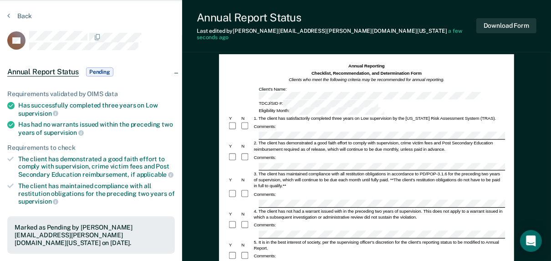
scroll to position [36, 0]
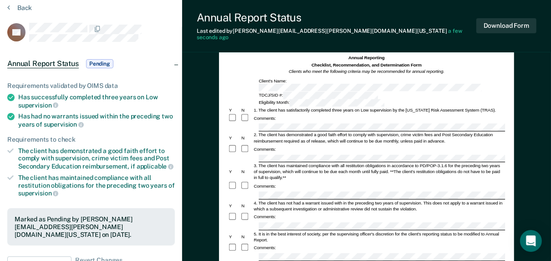
click at [137, 235] on div "Christy Stewart C S Profile How it works Log Out Back DS Annual Report Status P…" at bounding box center [275, 212] width 551 height 496
click at [495, 25] on button "Download Form" at bounding box center [506, 25] width 60 height 15
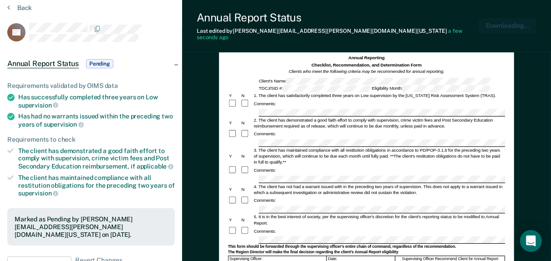
scroll to position [0, 0]
click at [19, 7] on button "Back" at bounding box center [19, 8] width 25 height 8
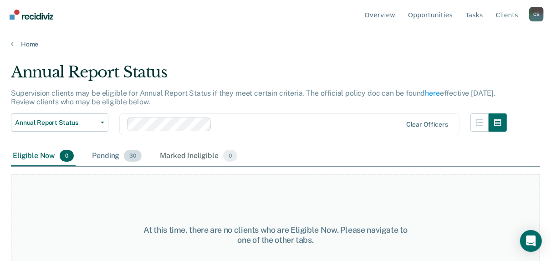
click at [102, 159] on div "Pending 30" at bounding box center [116, 156] width 53 height 20
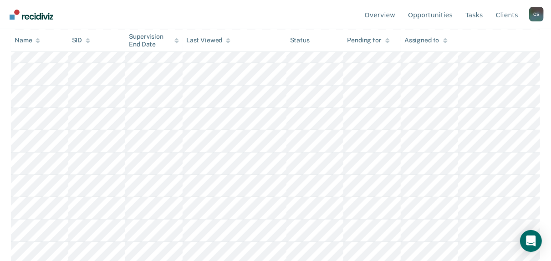
scroll to position [582, 0]
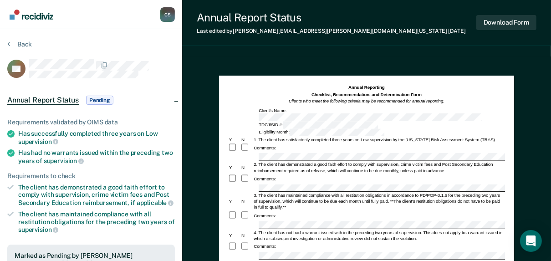
click at [157, 148] on div "Christy Stewart C S Profile How it works Log Out Back AR Annual Report Status P…" at bounding box center [275, 244] width 551 height 489
click at [131, 175] on div "Christy Stewart C S Profile How it works Log Out Back AR Annual Report Status P…" at bounding box center [275, 244] width 551 height 489
click at [135, 207] on div "Christy Stewart C S Profile How it works Log Out Back AR Annual Report Status P…" at bounding box center [275, 244] width 551 height 489
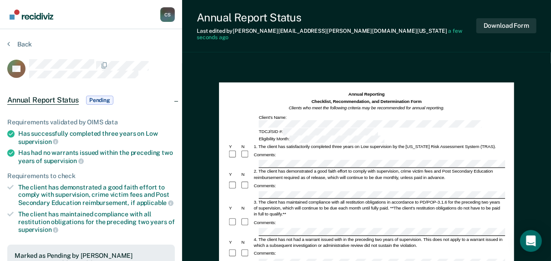
click at [133, 239] on div "Christy Stewart C S Profile How it works Log Out Back AR Annual Report Status P…" at bounding box center [275, 248] width 551 height 496
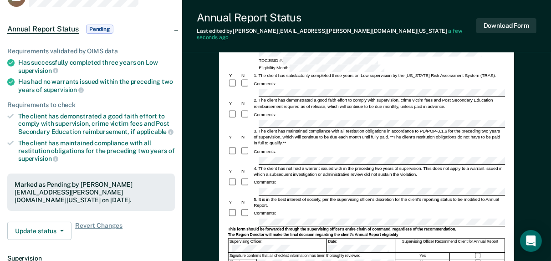
scroll to position [73, 0]
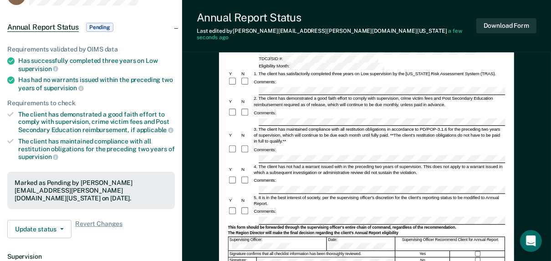
click at [137, 200] on div "Christy Stewart C S Profile How it works Log Out Back AR Annual Report Status P…" at bounding box center [275, 175] width 551 height 496
click at [279, 236] on div "Supervising Officer: Date: Supervising Officer Recommend Client for Annual Repo…" at bounding box center [366, 243] width 277 height 14
click at [504, 24] on button "Download Form" at bounding box center [506, 25] width 60 height 15
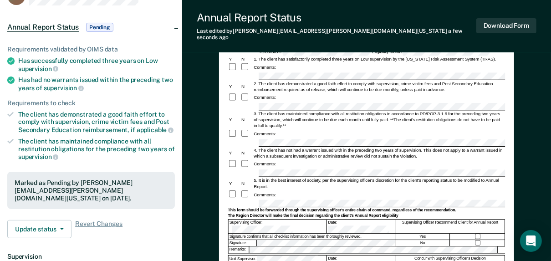
scroll to position [0, 0]
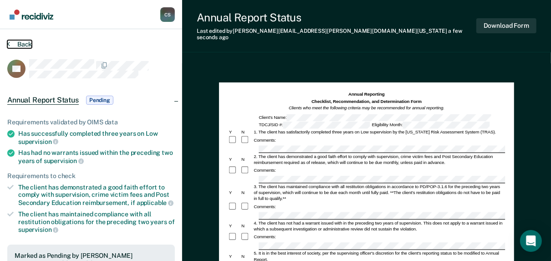
click at [16, 46] on button "Back" at bounding box center [19, 44] width 25 height 8
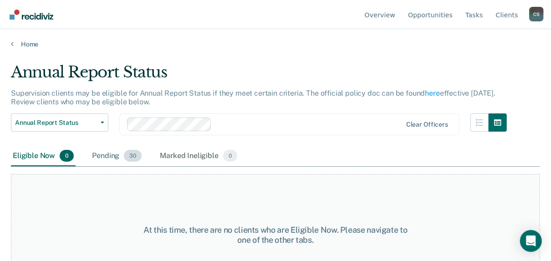
click at [111, 160] on div "Pending 30" at bounding box center [116, 156] width 53 height 20
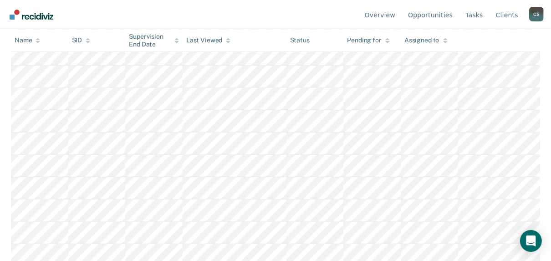
scroll to position [596, 0]
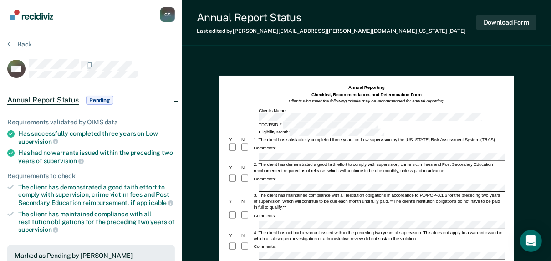
click at [91, 132] on div "Christy Stewart C S Profile How it works Log Out Back MR Annual Report Status P…" at bounding box center [275, 244] width 551 height 489
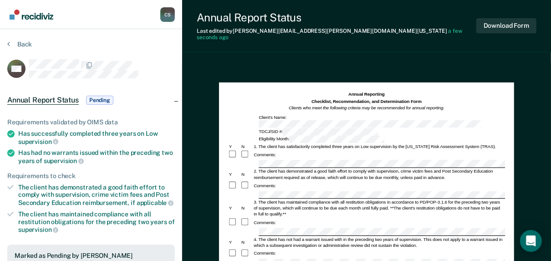
click at [149, 227] on div "Christy Stewart C S Profile How it works Log Out Back MR Annual Report Status P…" at bounding box center [275, 248] width 551 height 496
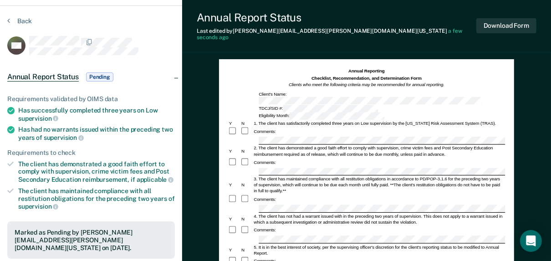
scroll to position [36, 0]
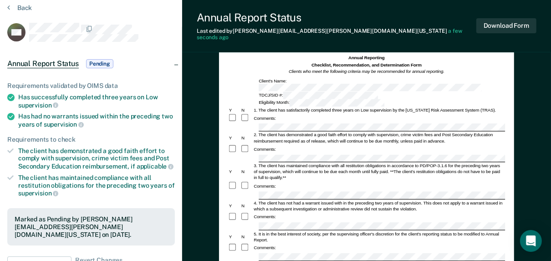
click at [220, 228] on div "Annual Reporting Checklist, Recommendation, and Determination Form Clients who …" at bounding box center [366, 238] width 295 height 384
click at [281, 233] on form "Annual Reporting Checklist, Recommendation, and Determination Form Clients who …" at bounding box center [366, 255] width 277 height 400
click at [490, 19] on button "Download Form" at bounding box center [506, 25] width 60 height 15
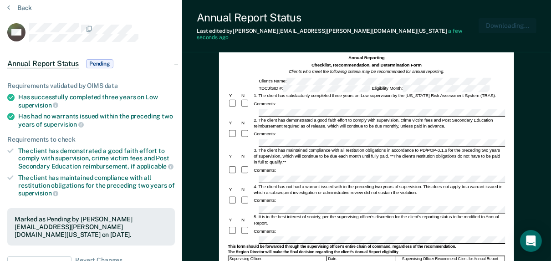
scroll to position [0, 0]
click at [26, 6] on button "Back" at bounding box center [19, 8] width 25 height 8
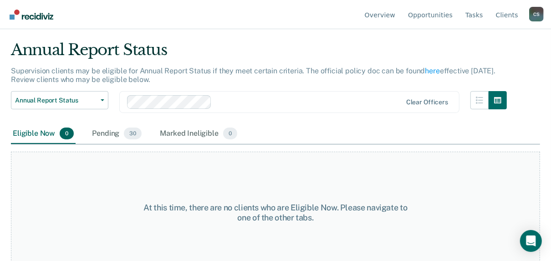
scroll to position [35, 0]
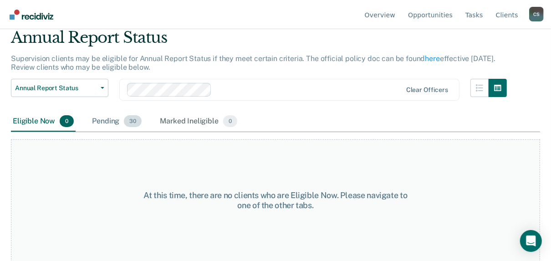
click at [94, 124] on div "Pending 30" at bounding box center [116, 121] width 53 height 20
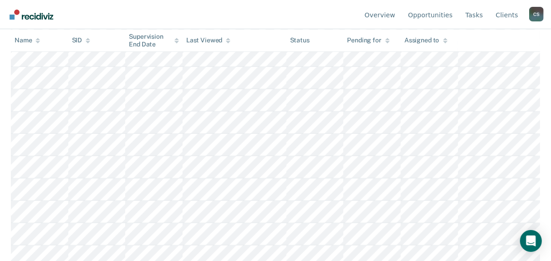
scroll to position [596, 0]
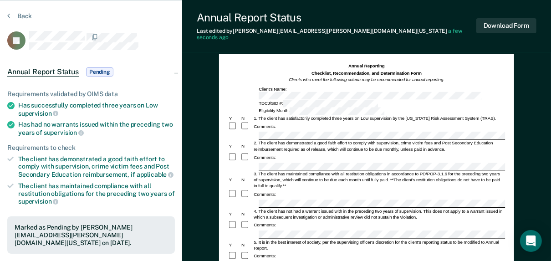
scroll to position [36, 0]
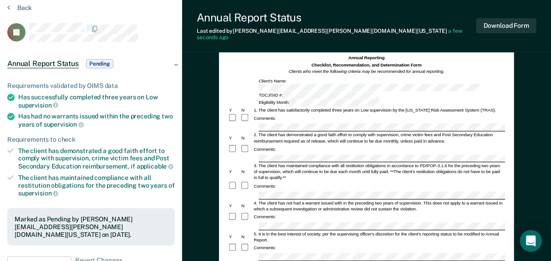
click at [180, 230] on div "Christy Stewart C S Profile How it works Log Out Back LJ Annual Report Status P…" at bounding box center [275, 212] width 551 height 496
click at [503, 25] on button "Download Form" at bounding box center [506, 25] width 60 height 15
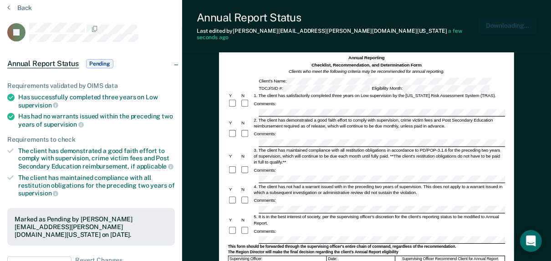
scroll to position [0, 0]
click at [24, 9] on button "Back" at bounding box center [19, 8] width 25 height 8
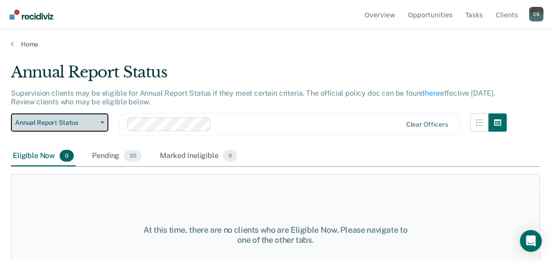
click at [68, 127] on button "Annual Report Status" at bounding box center [59, 122] width 97 height 18
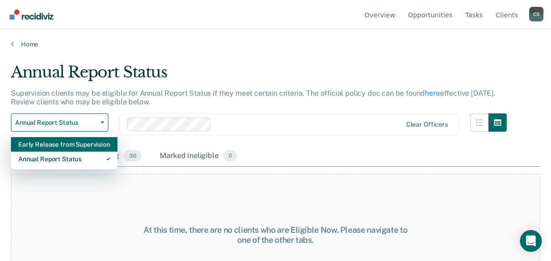
click at [66, 147] on div "Early Release from Supervision" at bounding box center [64, 144] width 92 height 15
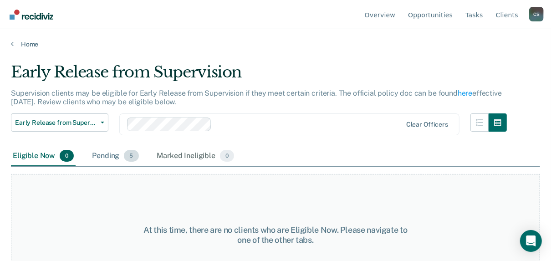
click at [95, 154] on div "Pending 5" at bounding box center [115, 156] width 50 height 20
